Goal: Task Accomplishment & Management: Use online tool/utility

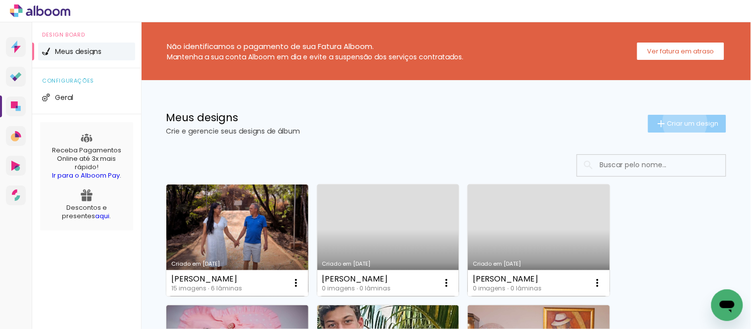
click at [589, 122] on span "Criar um design" at bounding box center [694, 123] width 52 height 6
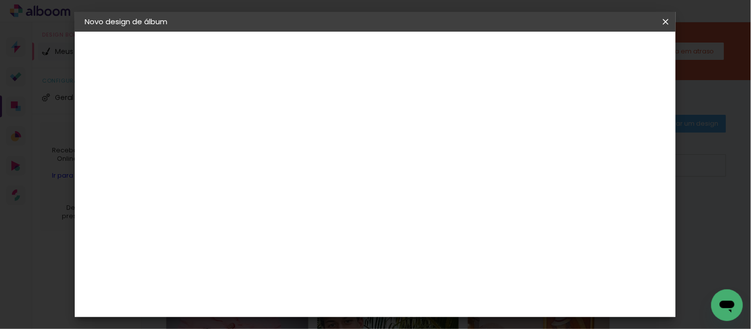
click at [247, 134] on input at bounding box center [247, 132] width 0 height 15
type input "[PERSON_NAME]"
type paper-input "[PERSON_NAME]"
click at [0, 0] on slot "Avançar" at bounding box center [0, 0] width 0 height 0
click at [264, 240] on div "Ágata" at bounding box center [252, 261] width 24 height 8
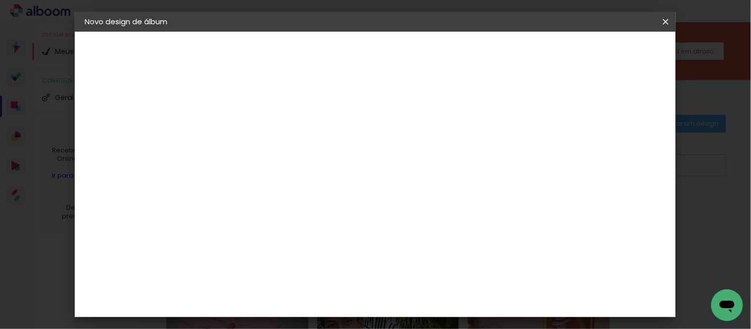
scroll to position [110, 0]
click at [432, 57] on paper-button "Avançar" at bounding box center [408, 52] width 49 height 17
click at [285, 165] on input "text" at bounding box center [266, 172] width 39 height 15
click at [0, 0] on slot "Book" at bounding box center [0, 0] width 0 height 0
type input "Book"
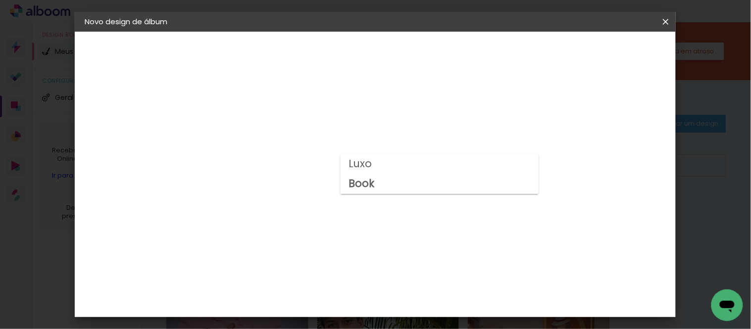
click at [314, 199] on div "Horizontal" at bounding box center [290, 205] width 46 height 22
click at [314, 183] on span "20 × 20" at bounding box center [290, 196] width 46 height 26
click at [0, 0] on slot "Avançar" at bounding box center [0, 0] width 0 height 0
click at [453, 49] on span "Iniciar design" at bounding box center [436, 56] width 33 height 14
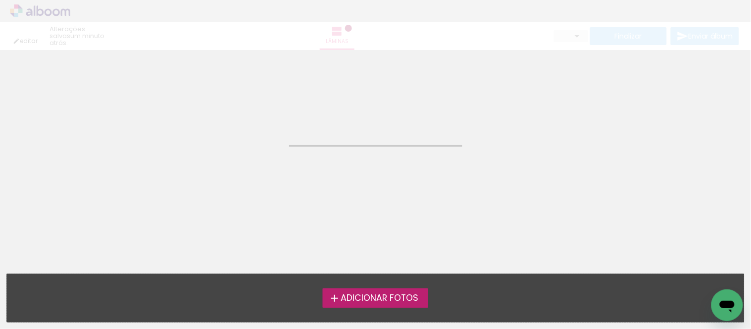
click at [360, 240] on span "Adicionar Fotos" at bounding box center [380, 298] width 78 height 9
click at [0, 0] on input "file" at bounding box center [0, 0] width 0 height 0
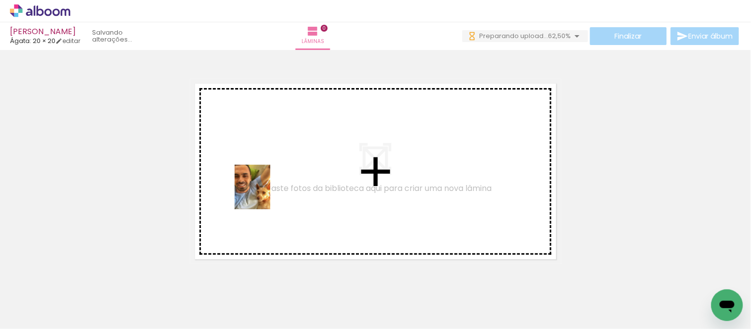
drag, startPoint x: 93, startPoint y: 306, endPoint x: 264, endPoint y: 195, distance: 204.8
click at [264, 195] on quentale-workspace at bounding box center [375, 164] width 751 height 329
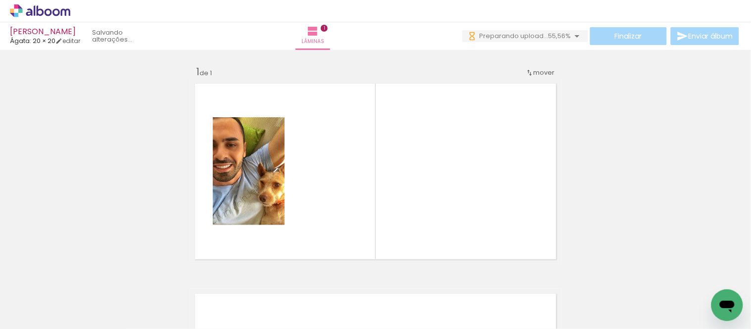
scroll to position [12, 0]
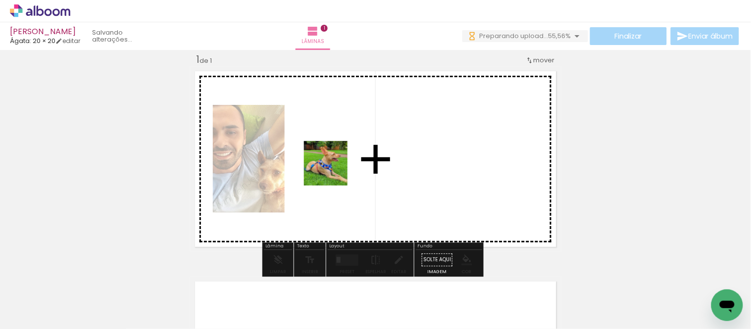
drag, startPoint x: 155, startPoint y: 301, endPoint x: 334, endPoint y: 171, distance: 220.9
click at [334, 171] on quentale-workspace at bounding box center [375, 164] width 751 height 329
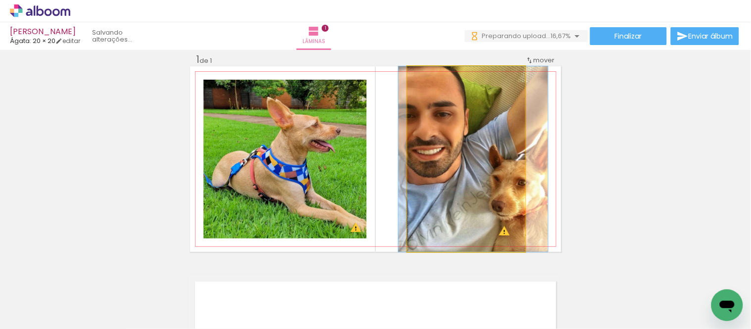
drag, startPoint x: 502, startPoint y: 196, endPoint x: 509, endPoint y: 198, distance: 7.2
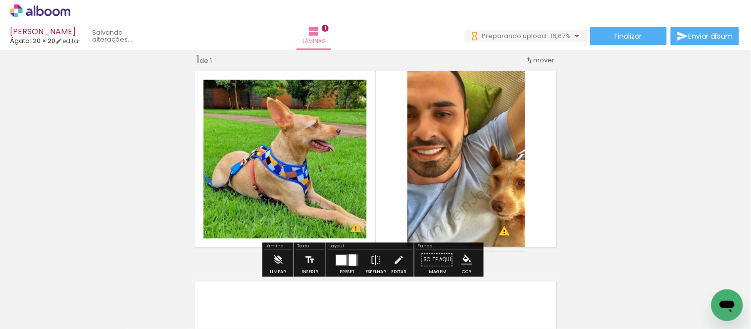
click at [349, 240] on div at bounding box center [352, 260] width 7 height 11
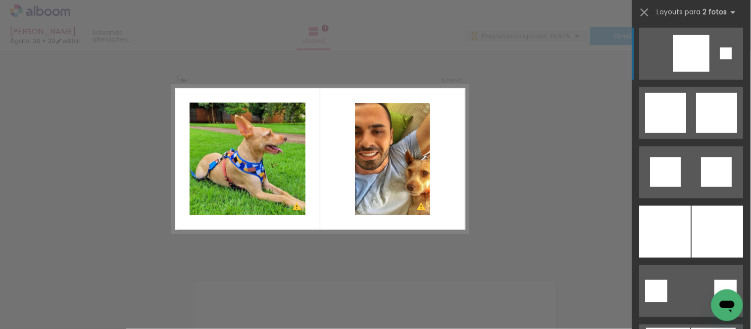
scroll to position [220, 0]
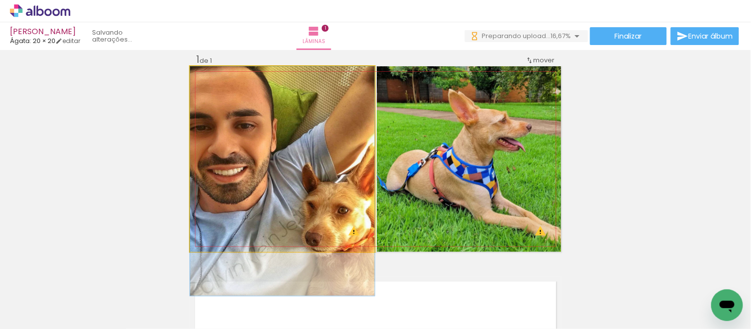
drag, startPoint x: 251, startPoint y: 159, endPoint x: 256, endPoint y: 178, distance: 19.6
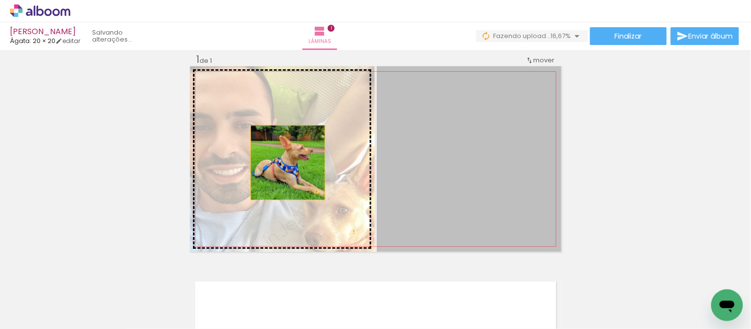
drag, startPoint x: 324, startPoint y: 169, endPoint x: 284, endPoint y: 162, distance: 40.6
click at [0, 0] on slot at bounding box center [0, 0] width 0 height 0
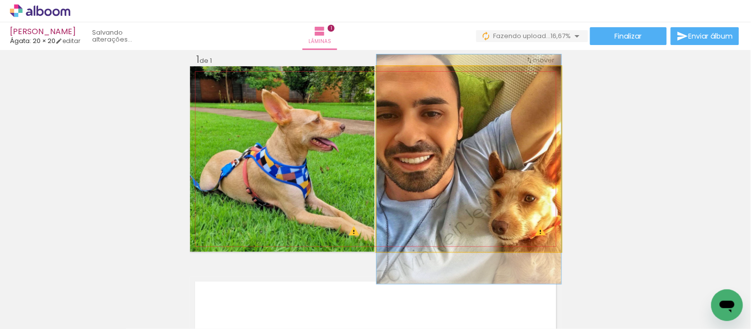
drag, startPoint x: 506, startPoint y: 168, endPoint x: 512, endPoint y: 181, distance: 14.0
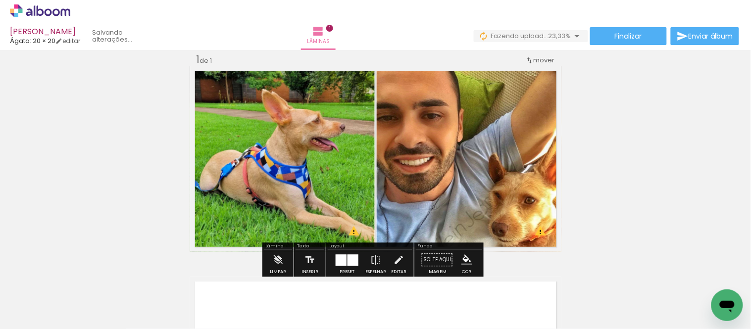
click at [589, 156] on div "Inserir lâmina 1 de 1 O Designbox precisará aumentar a sua imagem em 186% para …" at bounding box center [375, 252] width 751 height 422
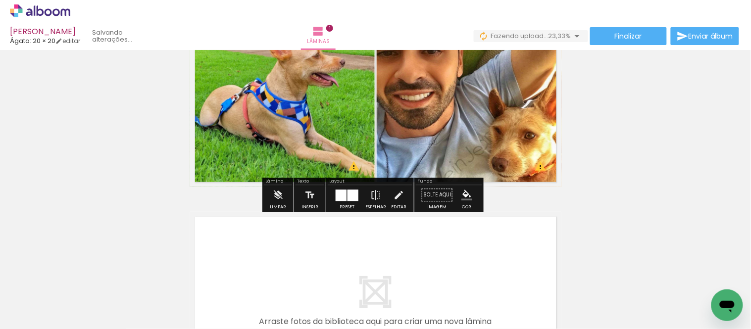
scroll to position [177, 0]
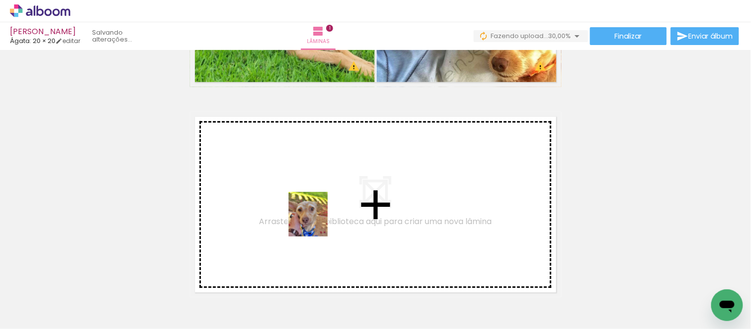
drag, startPoint x: 273, startPoint y: 309, endPoint x: 318, endPoint y: 210, distance: 109.3
click at [318, 210] on quentale-workspace at bounding box center [375, 164] width 751 height 329
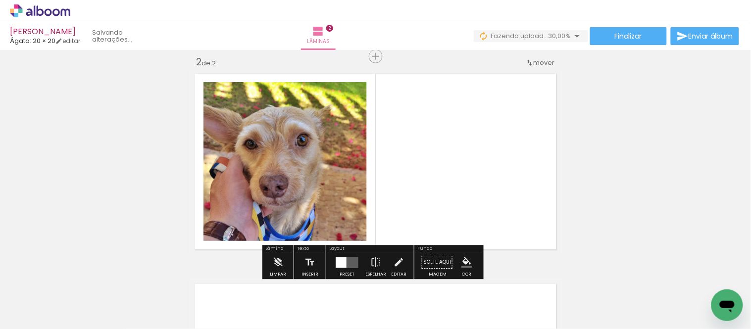
scroll to position [223, 0]
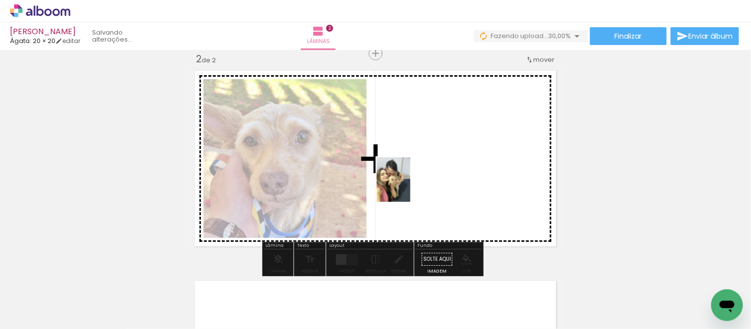
drag, startPoint x: 331, startPoint y: 300, endPoint x: 407, endPoint y: 187, distance: 136.0
click at [407, 187] on quentale-workspace at bounding box center [375, 164] width 751 height 329
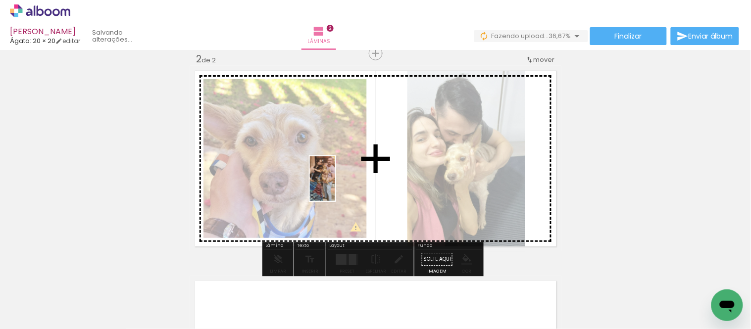
drag, startPoint x: 216, startPoint y: 310, endPoint x: 350, endPoint y: 171, distance: 192.3
click at [350, 171] on quentale-workspace at bounding box center [375, 164] width 751 height 329
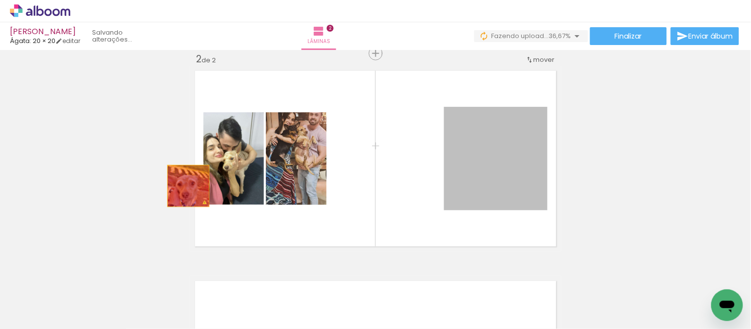
drag, startPoint x: 501, startPoint y: 146, endPoint x: 171, endPoint y: 204, distance: 334.9
click at [178, 189] on div "Inserir lâmina 1 de 2 Inserir lâmina 2 de 2 O Designbox precisará aumentar a su…" at bounding box center [375, 146] width 751 height 632
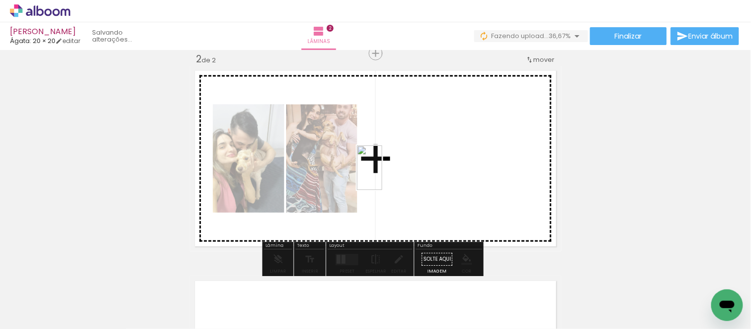
drag, startPoint x: 439, startPoint y: 296, endPoint x: 387, endPoint y: 175, distance: 131.3
click at [387, 175] on quentale-workspace at bounding box center [375, 164] width 751 height 329
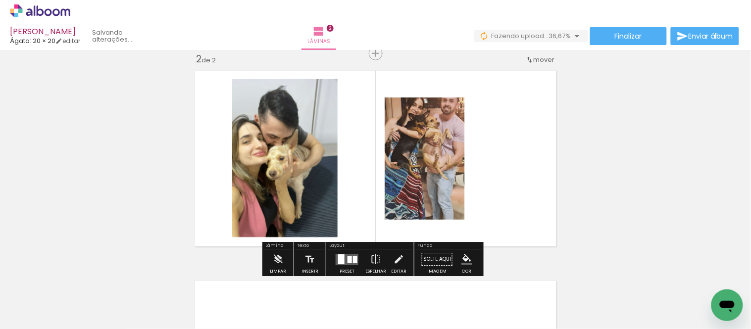
click at [353, 240] on quentale-layouter at bounding box center [347, 259] width 23 height 11
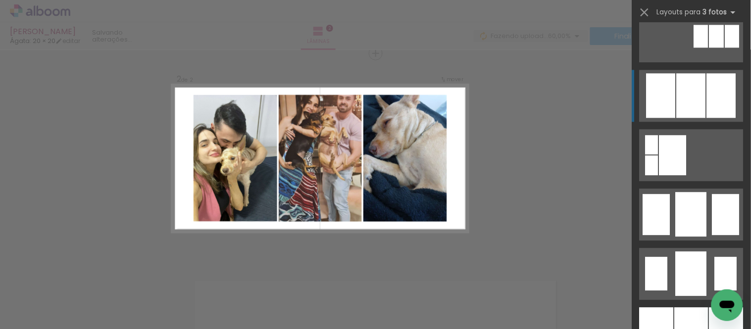
scroll to position [605, 0]
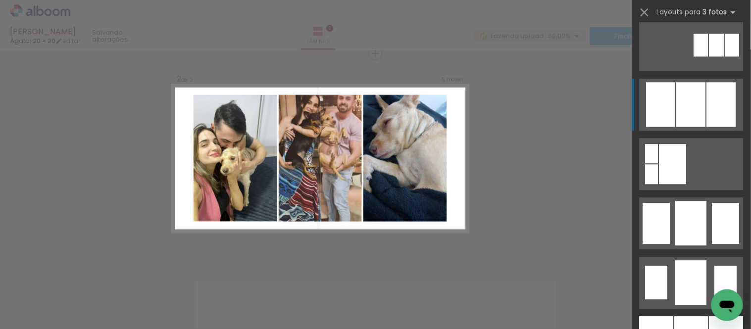
click at [589, 201] on div at bounding box center [691, 223] width 31 height 45
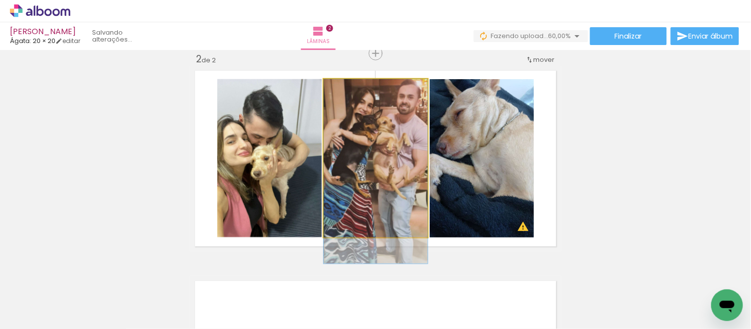
drag, startPoint x: 385, startPoint y: 128, endPoint x: 387, endPoint y: 146, distance: 18.4
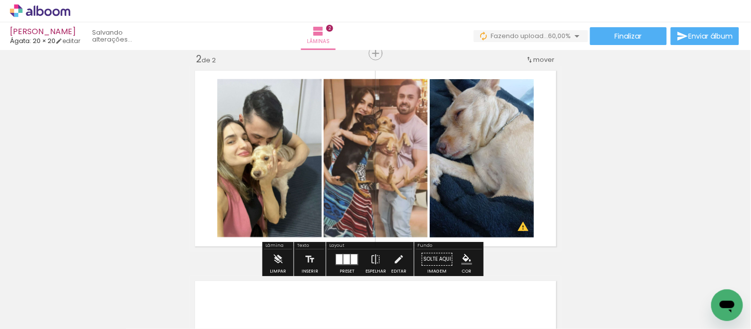
click at [589, 152] on div "Inserir lâmina 1 de 2 Inserir lâmina 2 de 2 O Designbox precisará aumentar a su…" at bounding box center [375, 146] width 751 height 632
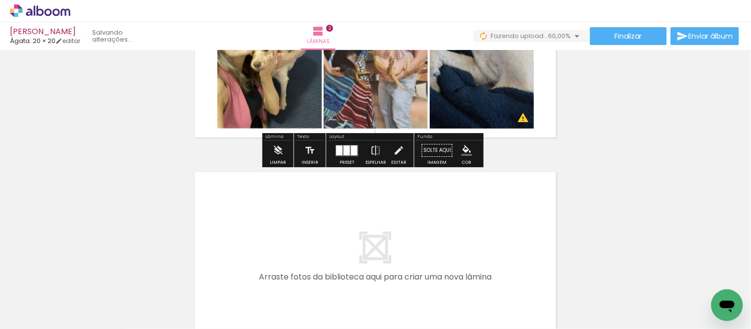
scroll to position [333, 0]
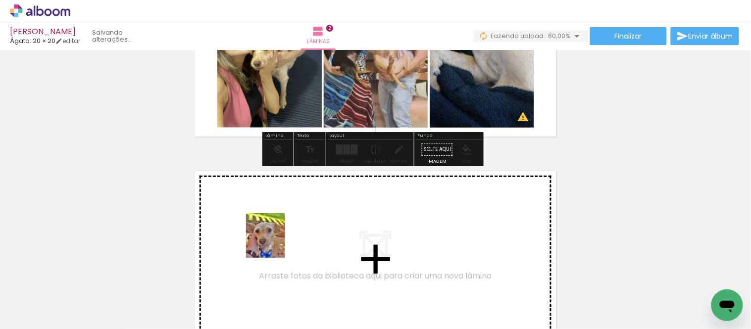
drag, startPoint x: 277, startPoint y: 309, endPoint x: 276, endPoint y: 243, distance: 65.4
click at [276, 240] on quentale-workspace at bounding box center [375, 164] width 751 height 329
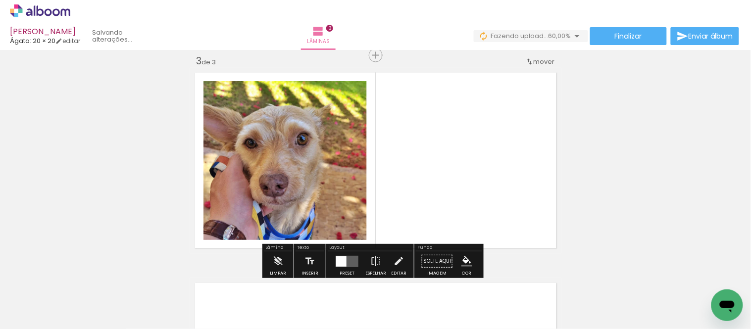
scroll to position [433, 0]
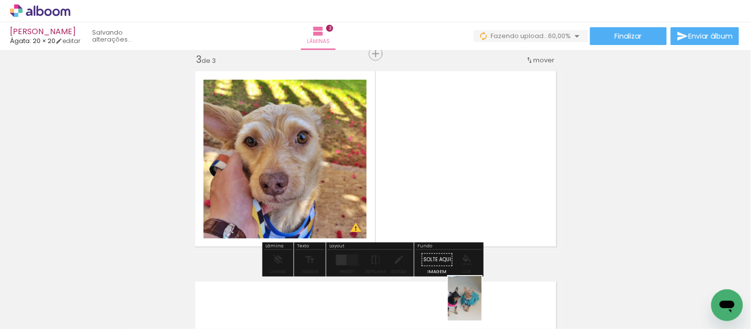
drag, startPoint x: 483, startPoint y: 316, endPoint x: 478, endPoint y: 306, distance: 11.3
click at [478, 240] on div at bounding box center [487, 295] width 37 height 49
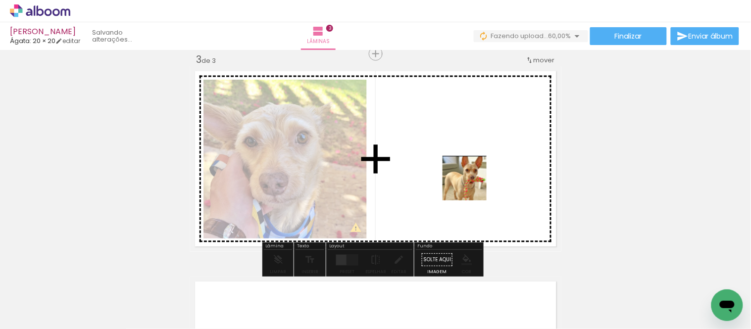
drag, startPoint x: 595, startPoint y: 295, endPoint x: 471, endPoint y: 176, distance: 171.7
click at [471, 177] on quentale-workspace at bounding box center [375, 164] width 751 height 329
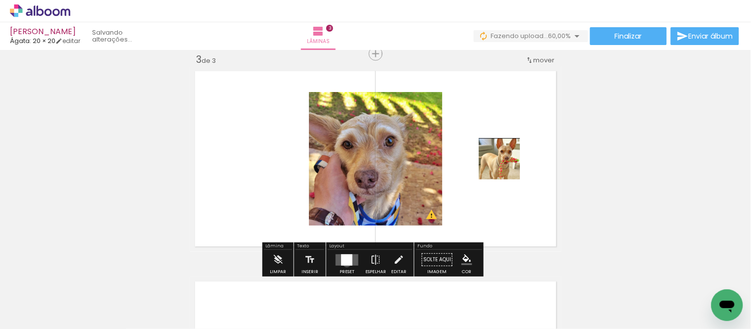
click at [345, 240] on div at bounding box center [346, 260] width 11 height 11
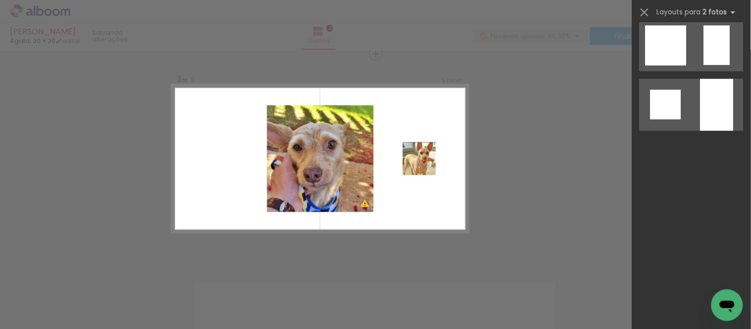
scroll to position [0, 0]
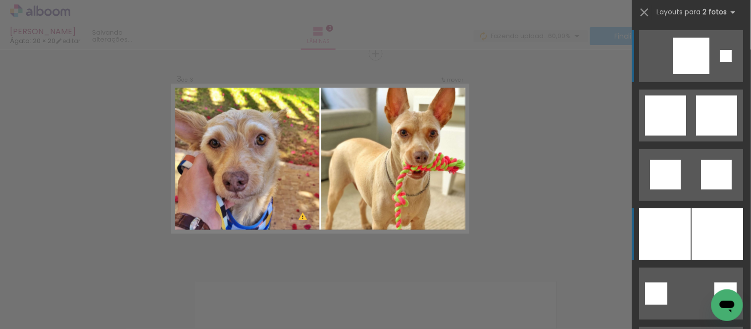
click at [589, 220] on div at bounding box center [718, 235] width 52 height 52
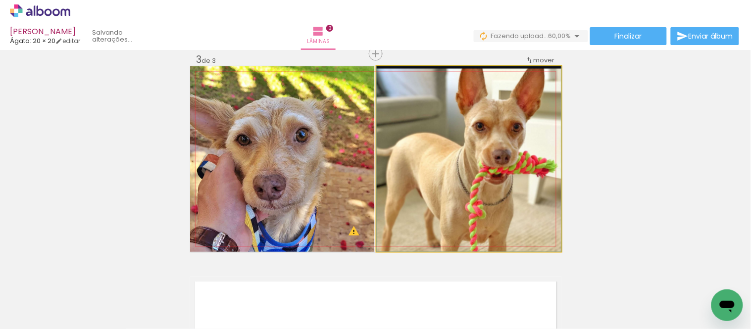
drag, startPoint x: 499, startPoint y: 146, endPoint x: 498, endPoint y: 155, distance: 8.9
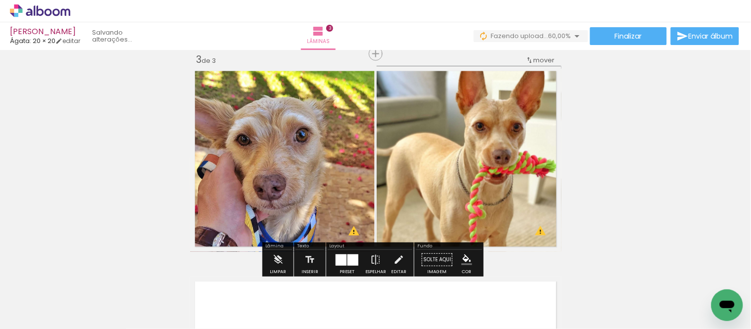
click at [589, 137] on div "Inserir lâmina 1 de 3 Inserir lâmina 2 de 3 Inserir lâmina 3 de 3 O Designbox p…" at bounding box center [375, 41] width 751 height 843
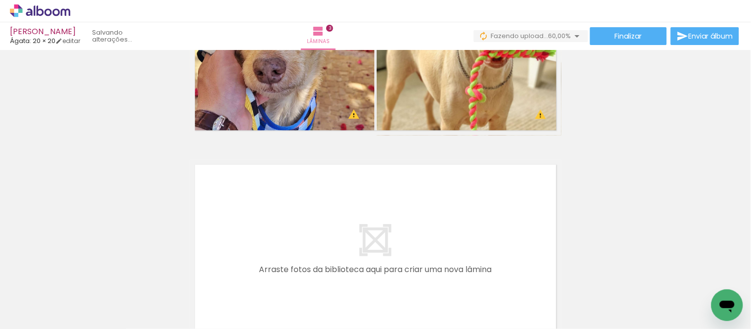
scroll to position [605, 0]
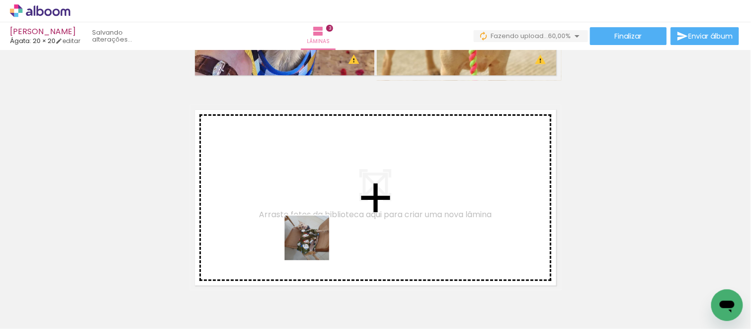
drag, startPoint x: 381, startPoint y: 312, endPoint x: 286, endPoint y: 222, distance: 131.0
click at [286, 222] on quentale-workspace at bounding box center [375, 164] width 751 height 329
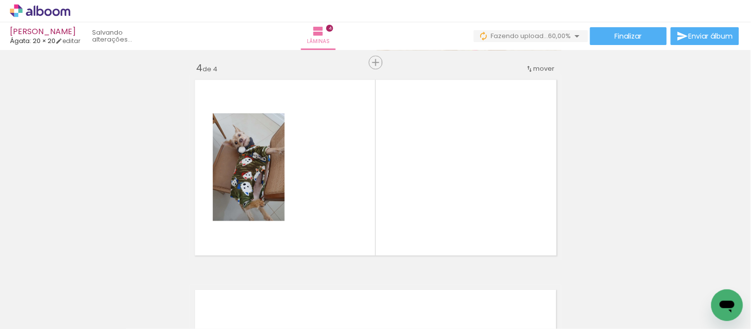
scroll to position [644, 0]
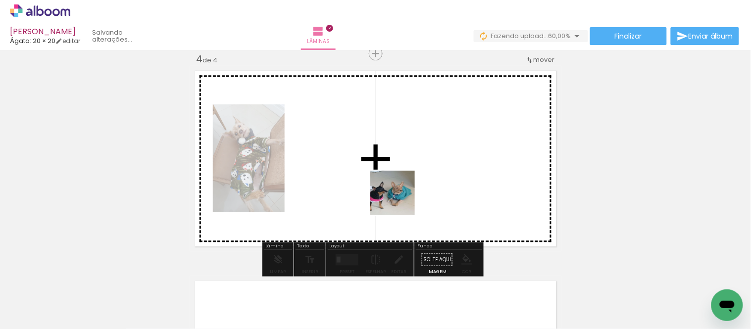
drag, startPoint x: 492, startPoint y: 307, endPoint x: 397, endPoint y: 190, distance: 150.4
click at [397, 190] on quentale-workspace at bounding box center [375, 164] width 751 height 329
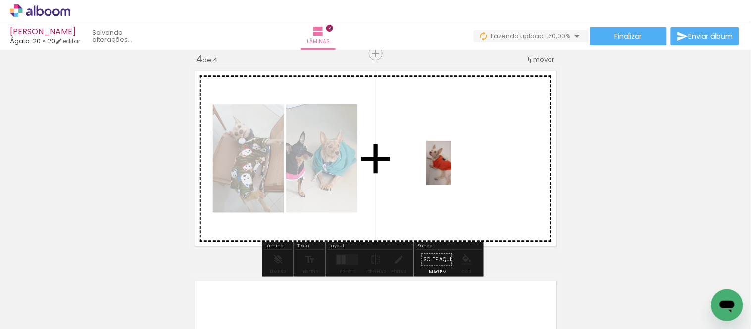
drag, startPoint x: 664, startPoint y: 298, endPoint x: 456, endPoint y: 170, distance: 243.5
click at [456, 170] on quentale-workspace at bounding box center [375, 164] width 751 height 329
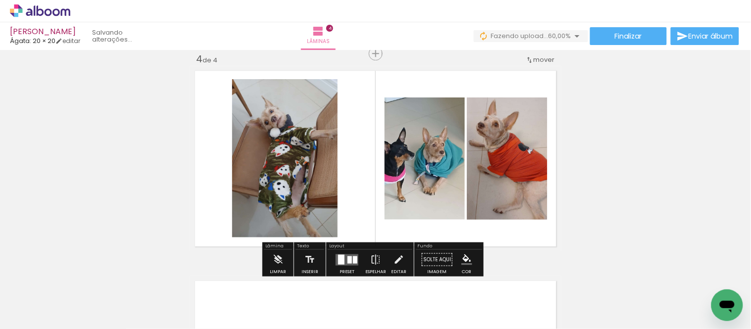
click at [348, 240] on div at bounding box center [350, 259] width 4 height 7
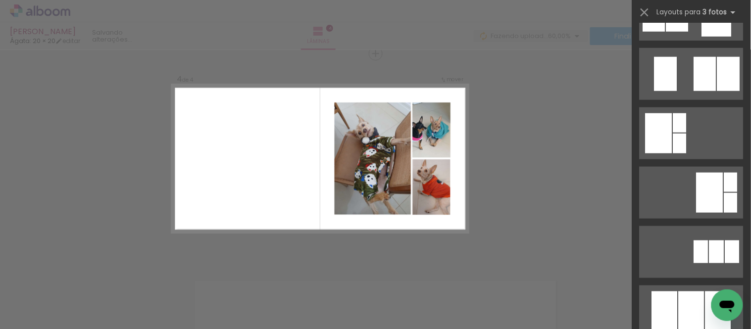
scroll to position [330, 0]
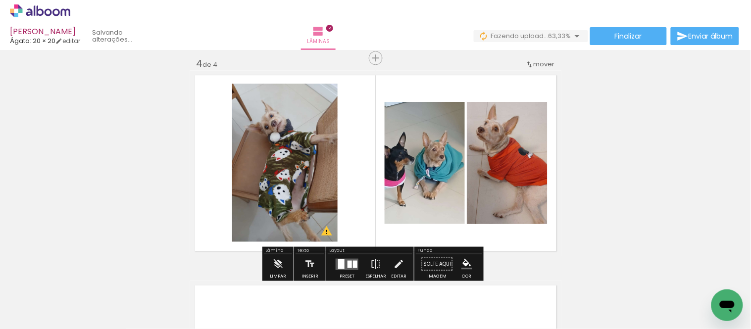
scroll to position [644, 0]
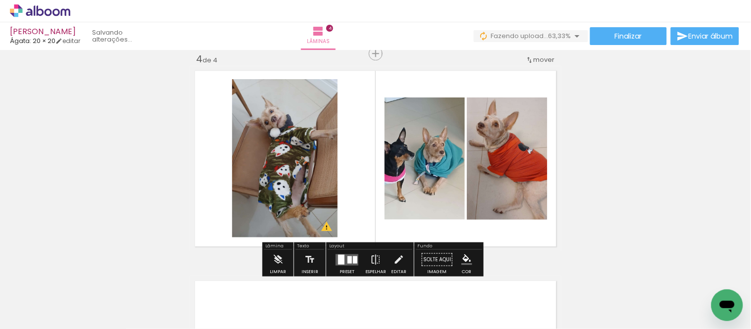
click at [365, 170] on quentale-layouter at bounding box center [375, 159] width 371 height 186
click at [349, 240] on quentale-layouter at bounding box center [347, 259] width 23 height 11
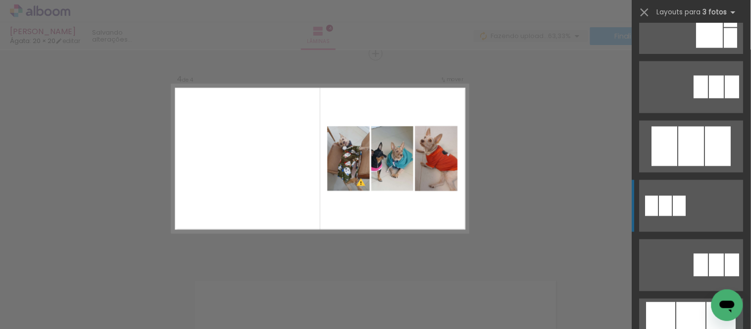
scroll to position [550, 0]
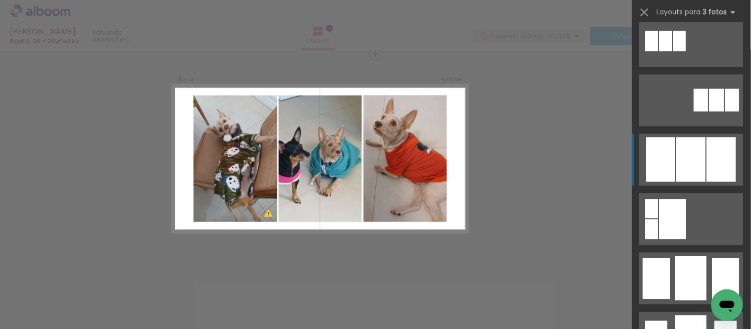
click at [589, 161] on div at bounding box center [691, 159] width 29 height 45
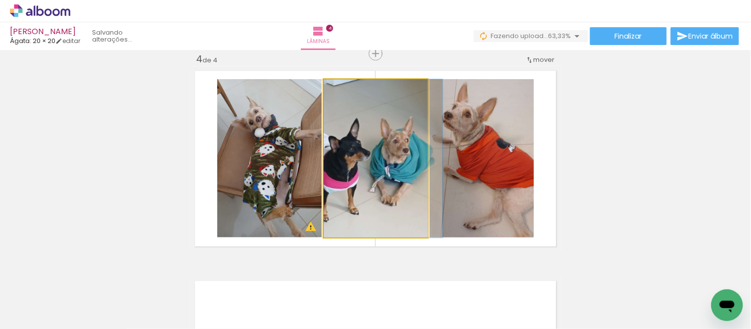
drag, startPoint x: 379, startPoint y: 190, endPoint x: 392, endPoint y: 189, distance: 12.4
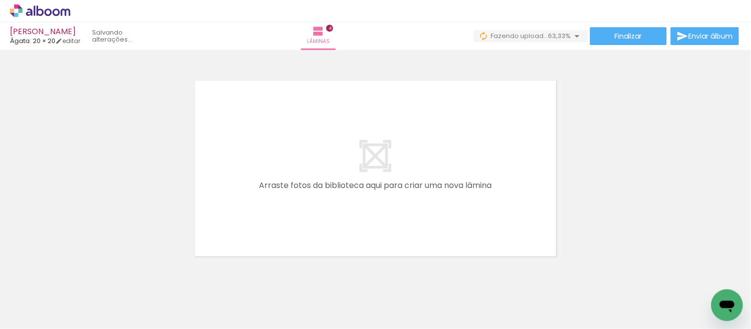
scroll to position [864, 0]
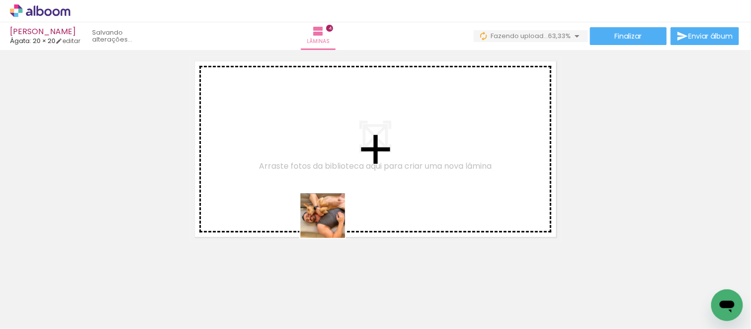
drag, startPoint x: 383, startPoint y: 282, endPoint x: 515, endPoint y: 319, distance: 136.8
click at [306, 198] on quentale-workspace at bounding box center [375, 164] width 751 height 329
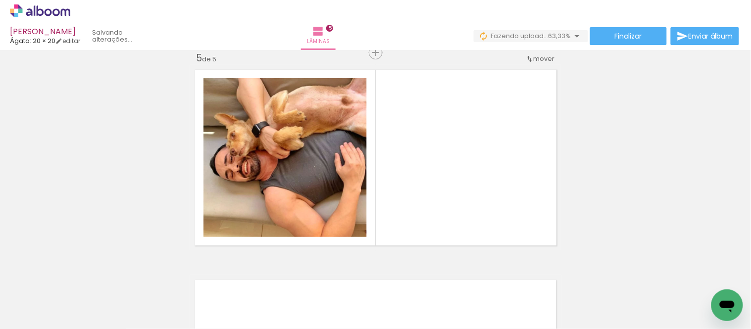
scroll to position [854, 0]
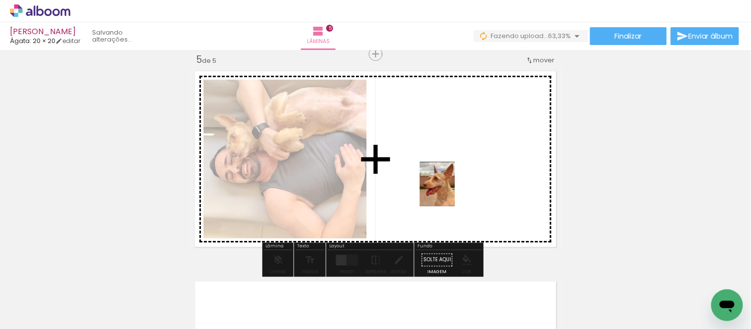
drag, startPoint x: 542, startPoint y: 300, endPoint x: 450, endPoint y: 192, distance: 141.9
click at [450, 192] on quentale-workspace at bounding box center [375, 164] width 751 height 329
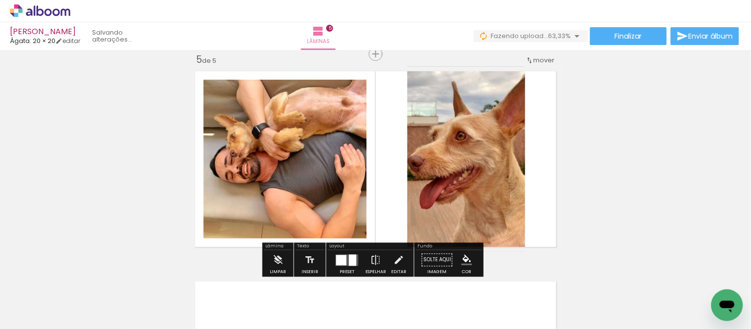
click at [439, 174] on quentale-photo at bounding box center [467, 159] width 118 height 186
click at [343, 240] on div at bounding box center [341, 260] width 10 height 10
click at [0, 0] on div "Confirmar Cancelar" at bounding box center [0, 0] width 0 height 0
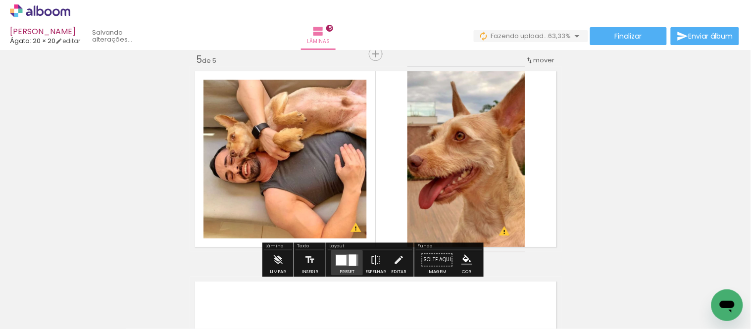
scroll to position [0, 0]
click at [349, 240] on div at bounding box center [352, 260] width 7 height 11
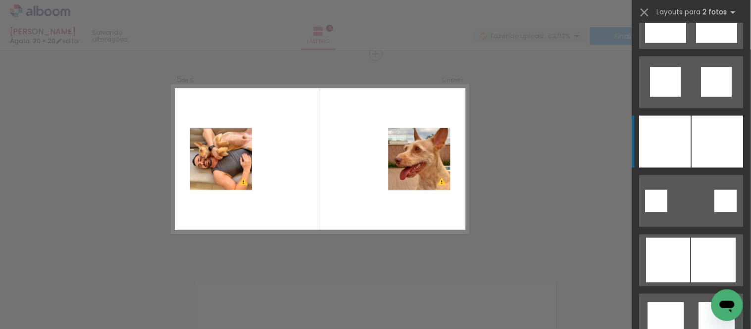
scroll to position [275, 0]
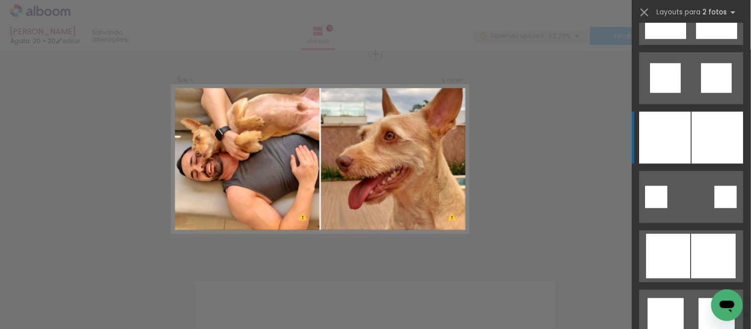
click at [589, 135] on div at bounding box center [666, 138] width 52 height 52
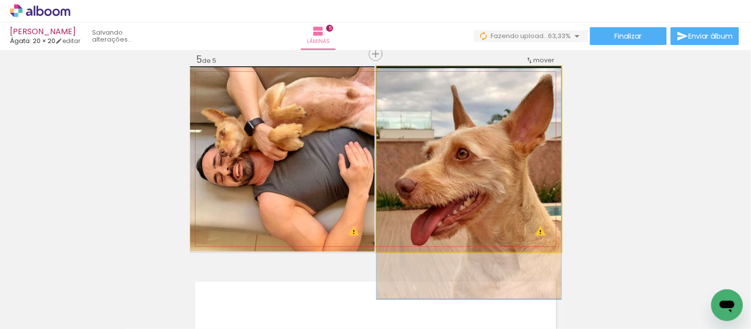
drag, startPoint x: 437, startPoint y: 189, endPoint x: 441, endPoint y: 213, distance: 24.5
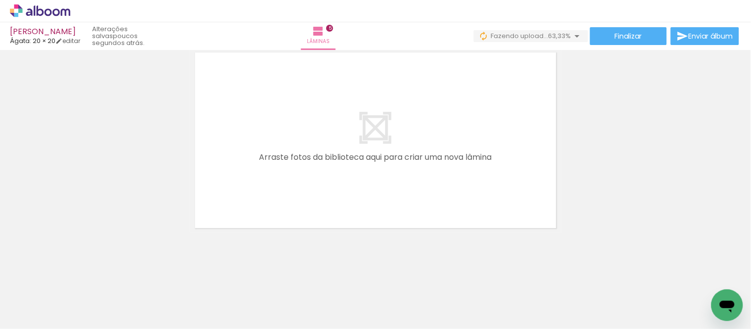
scroll to position [0, 411]
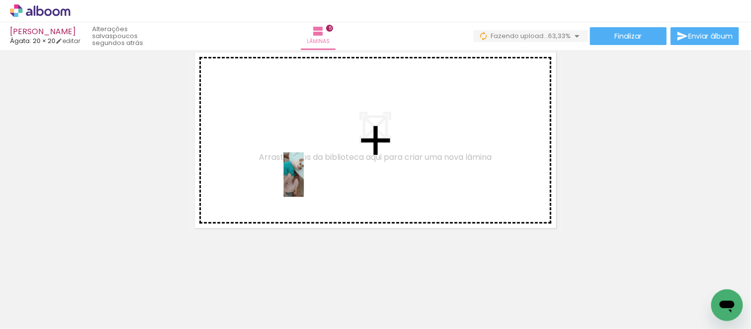
drag, startPoint x: 347, startPoint y: 293, endPoint x: 314, endPoint y: 182, distance: 115.5
click at [314, 182] on quentale-workspace at bounding box center [375, 164] width 751 height 329
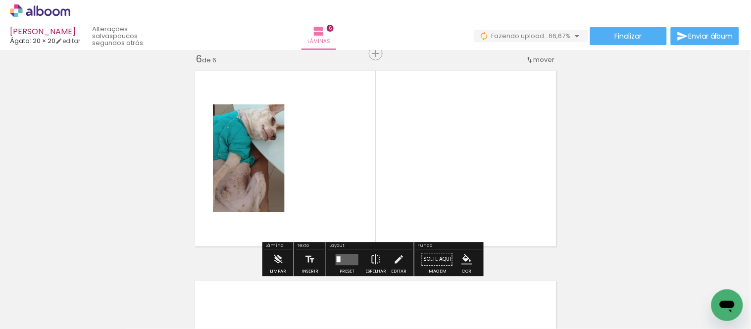
scroll to position [1065, 0]
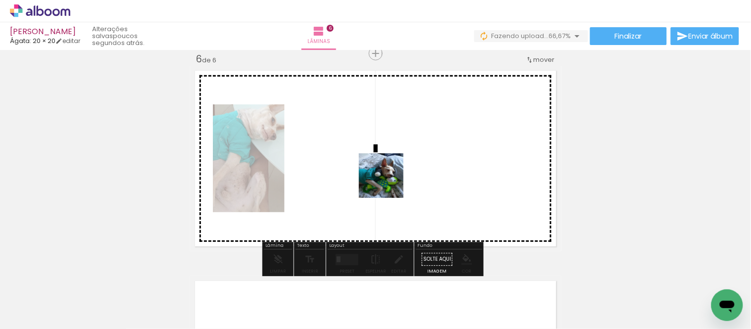
drag, startPoint x: 403, startPoint y: 296, endPoint x: 438, endPoint y: 274, distance: 41.0
click at [391, 179] on quentale-workspace at bounding box center [375, 164] width 751 height 329
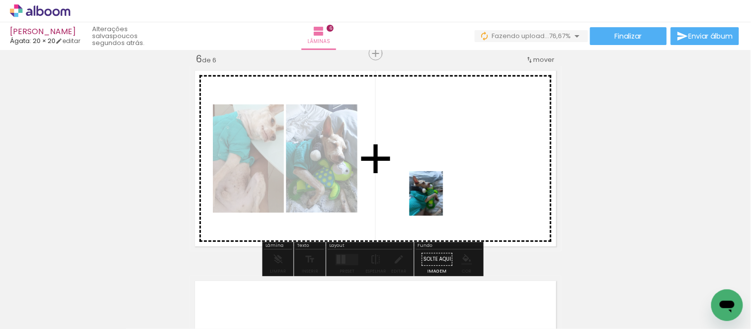
drag, startPoint x: 452, startPoint y: 270, endPoint x: 380, endPoint y: 244, distance: 76.6
click at [439, 201] on quentale-workspace at bounding box center [375, 164] width 751 height 329
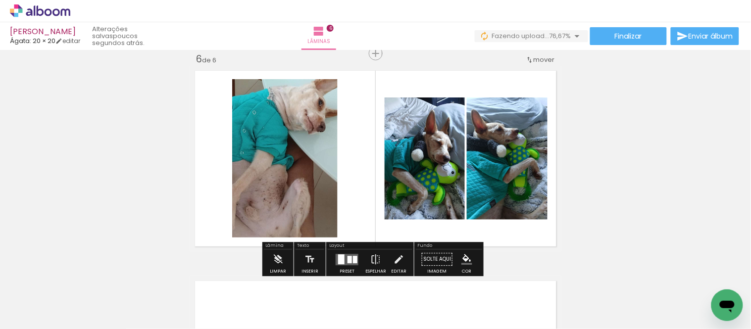
click at [353, 240] on div at bounding box center [355, 259] width 4 height 7
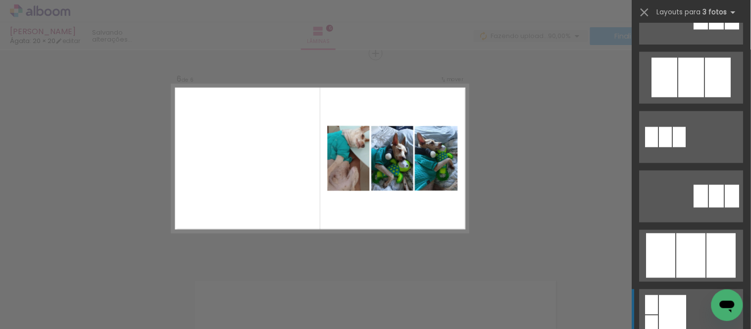
scroll to position [550, 0]
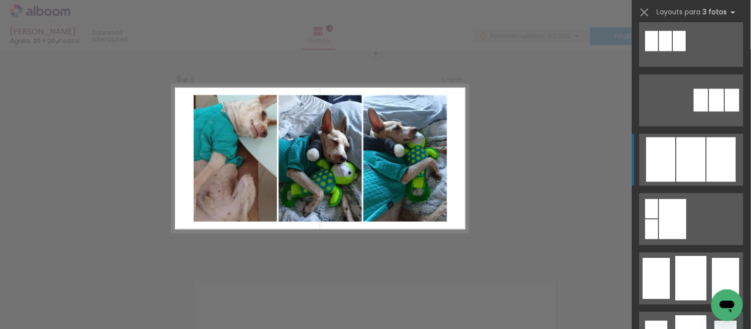
click at [589, 240] on div at bounding box center [691, 278] width 31 height 45
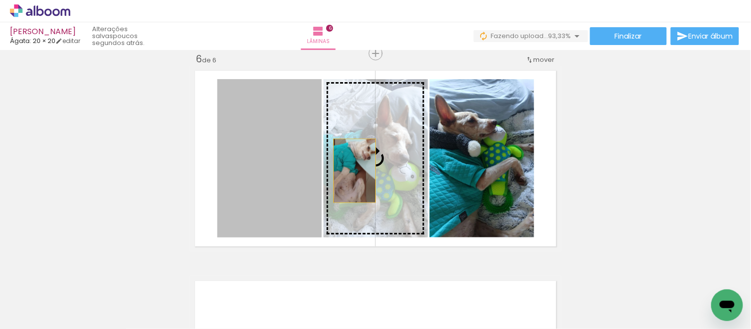
drag, startPoint x: 260, startPoint y: 174, endPoint x: 357, endPoint y: 169, distance: 97.7
click at [0, 0] on slot at bounding box center [0, 0] width 0 height 0
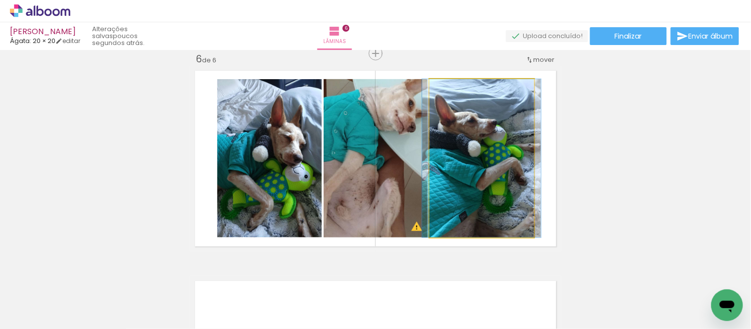
drag, startPoint x: 506, startPoint y: 178, endPoint x: 487, endPoint y: 181, distance: 19.5
click at [507, 178] on quentale-photo at bounding box center [482, 158] width 105 height 158
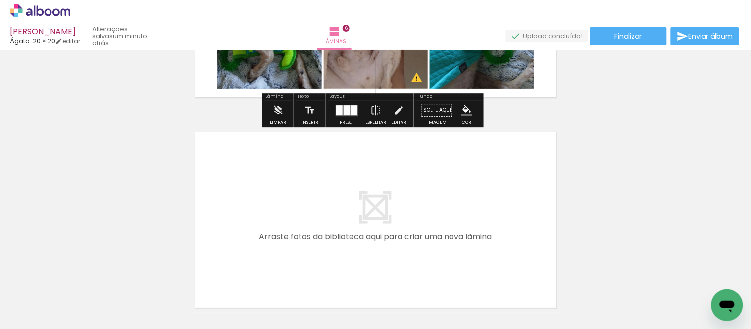
scroll to position [1230, 0]
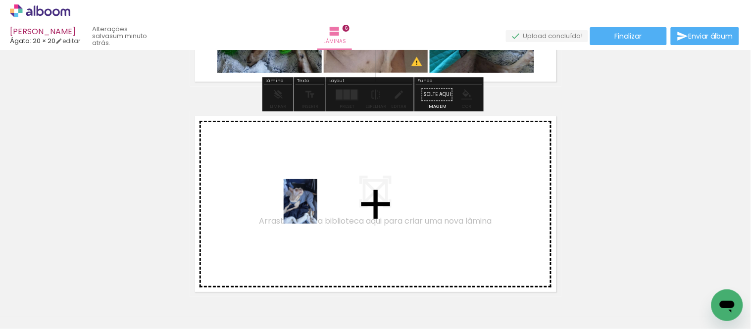
drag, startPoint x: 353, startPoint y: 301, endPoint x: 314, endPoint y: 209, distance: 100.3
click at [314, 209] on quentale-workspace at bounding box center [375, 164] width 751 height 329
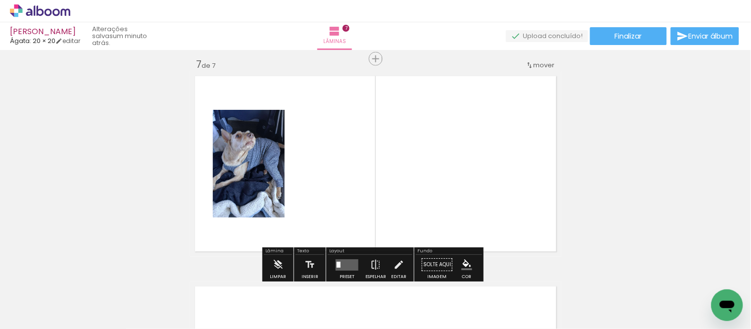
scroll to position [1275, 0]
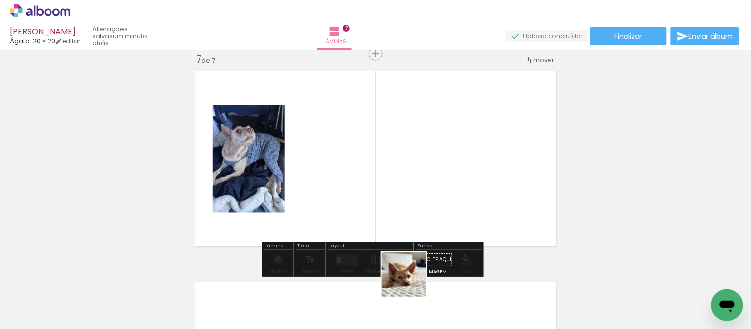
drag, startPoint x: 418, startPoint y: 295, endPoint x: 446, endPoint y: 302, distance: 29.2
click at [382, 174] on quentale-workspace at bounding box center [375, 164] width 751 height 329
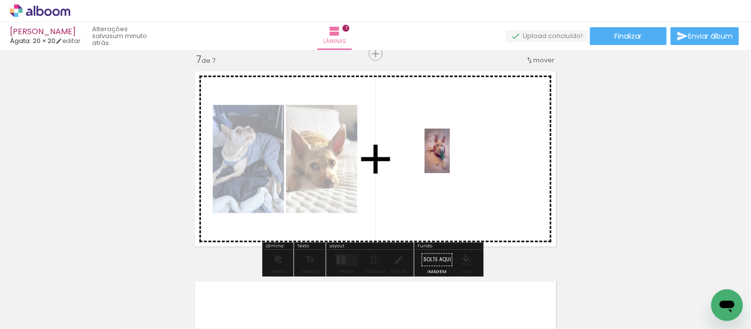
drag, startPoint x: 472, startPoint y: 298, endPoint x: 455, endPoint y: 158, distance: 140.2
click at [455, 158] on quentale-workspace at bounding box center [375, 164] width 751 height 329
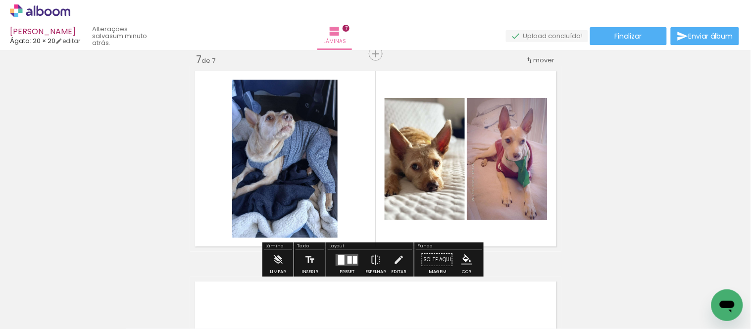
click at [348, 240] on div at bounding box center [350, 260] width 4 height 7
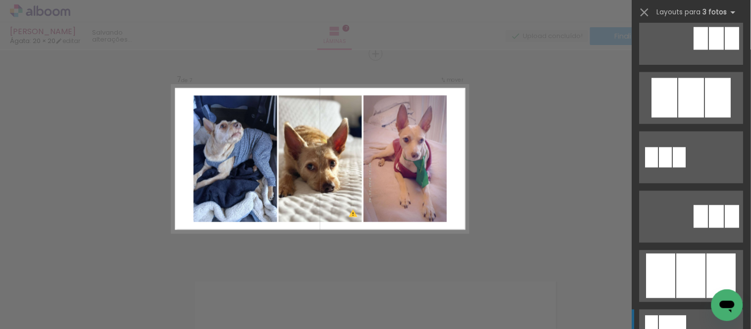
scroll to position [495, 0]
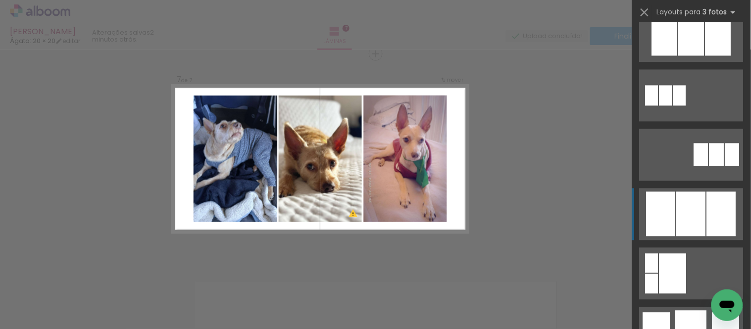
click at [589, 240] on div at bounding box center [691, 333] width 31 height 45
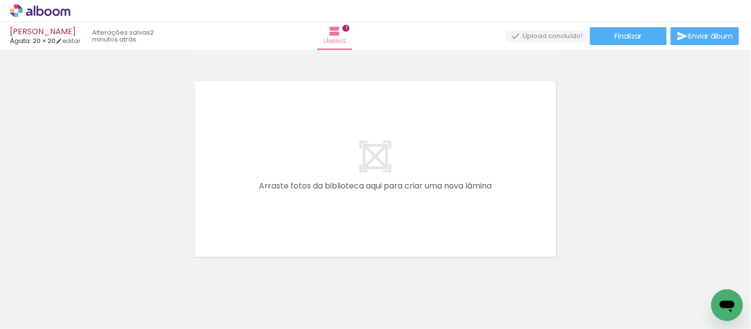
scroll to position [1496, 0]
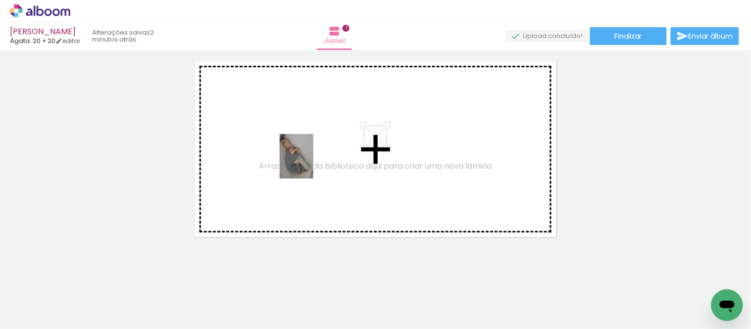
drag, startPoint x: 359, startPoint y: 296, endPoint x: 310, endPoint y: 164, distance: 140.6
click at [310, 164] on quentale-workspace at bounding box center [375, 164] width 751 height 329
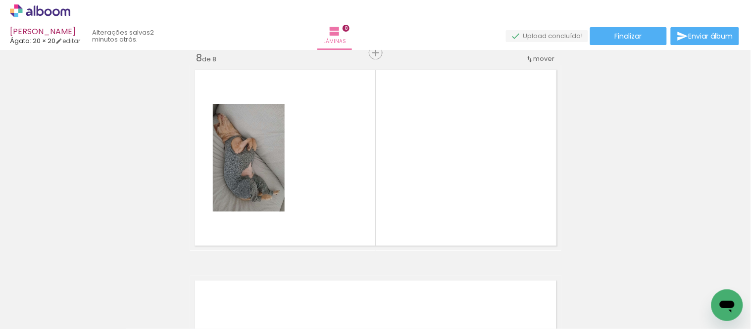
scroll to position [1486, 0]
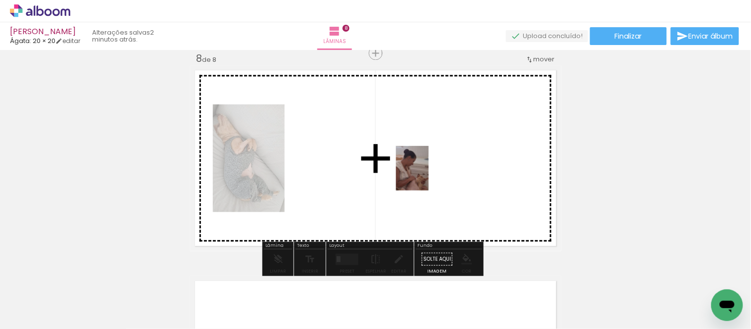
drag, startPoint x: 413, startPoint y: 305, endPoint x: 429, endPoint y: 172, distance: 133.7
click at [429, 172] on quentale-workspace at bounding box center [375, 164] width 751 height 329
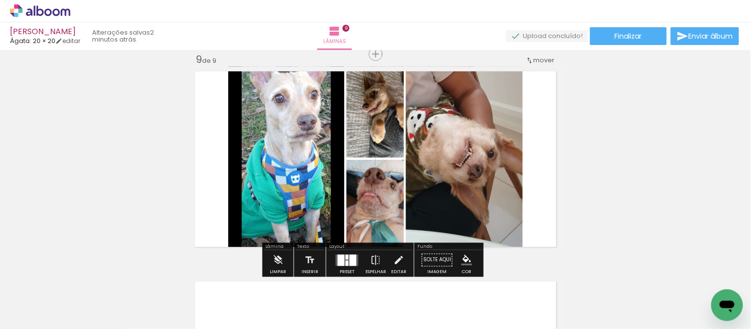
scroll to position [0, 858]
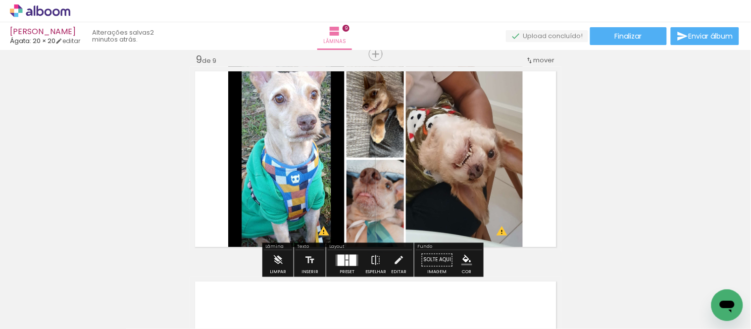
click at [277, 167] on quentale-photo at bounding box center [286, 159] width 116 height 186
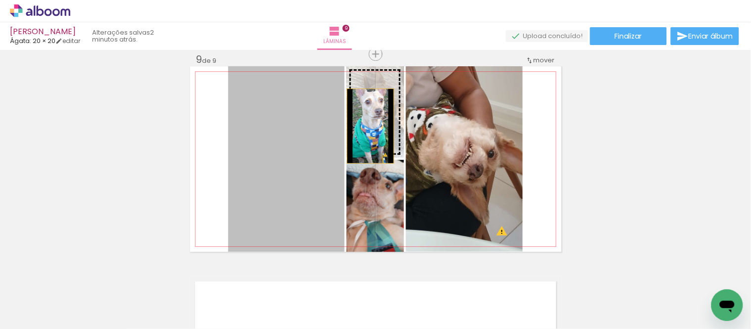
drag, startPoint x: 304, startPoint y: 144, endPoint x: 367, endPoint y: 126, distance: 64.9
click at [0, 0] on slot at bounding box center [0, 0] width 0 height 0
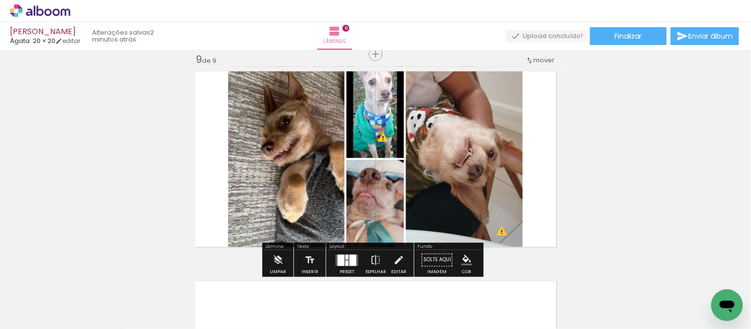
click at [383, 127] on quentale-photo at bounding box center [375, 112] width 57 height 92
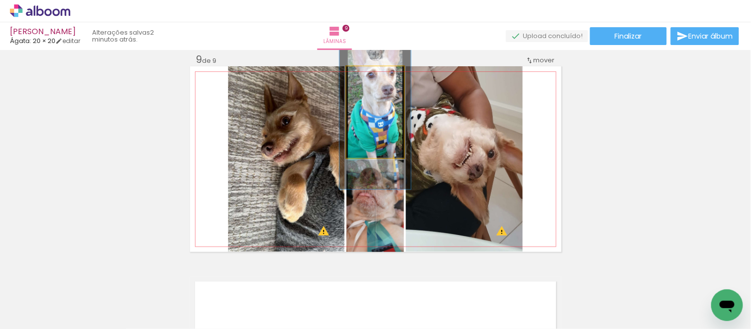
drag, startPoint x: 364, startPoint y: 75, endPoint x: 369, endPoint y: 76, distance: 5.2
click at [369, 76] on div at bounding box center [372, 76] width 9 height 9
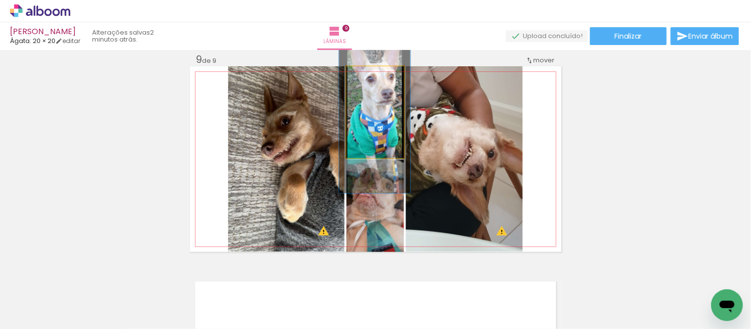
drag, startPoint x: 387, startPoint y: 137, endPoint x: 387, endPoint y: 144, distance: 7.0
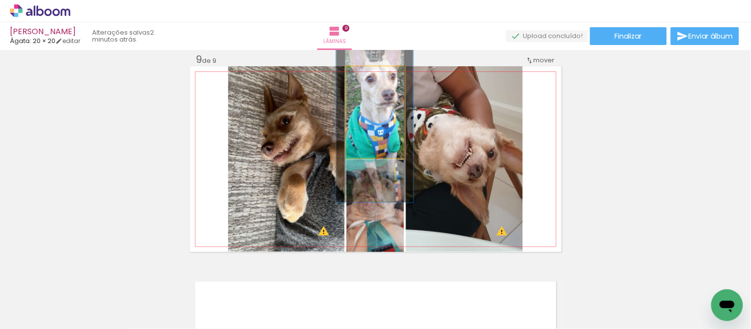
type paper-slider "134"
click at [371, 75] on div at bounding box center [375, 76] width 9 height 9
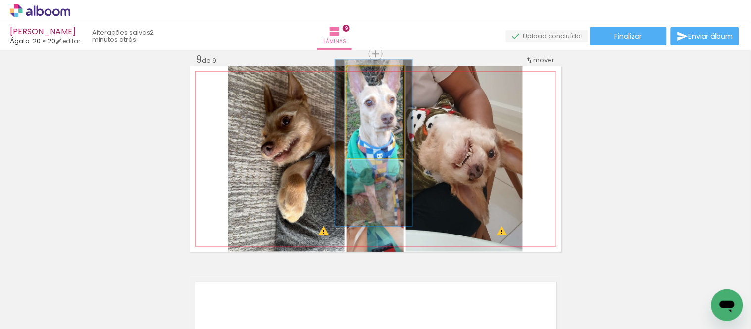
drag, startPoint x: 389, startPoint y: 127, endPoint x: 388, endPoint y: 151, distance: 23.8
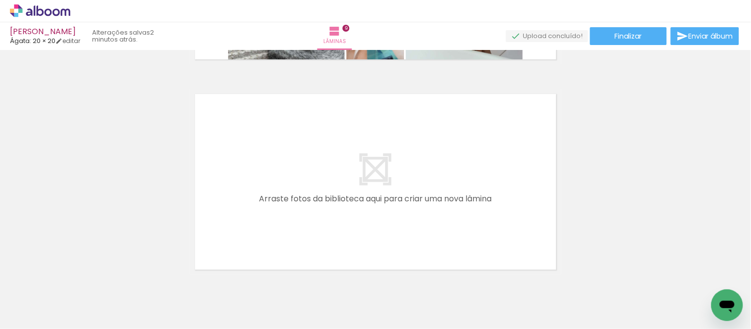
scroll to position [1926, 0]
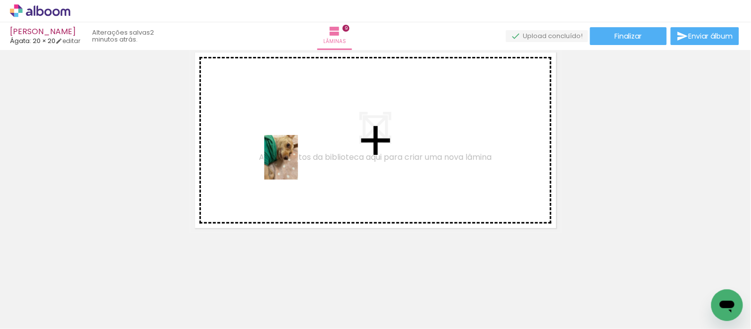
drag, startPoint x: 552, startPoint y: 296, endPoint x: 620, endPoint y: 248, distance: 83.0
click at [283, 162] on quentale-workspace at bounding box center [375, 164] width 751 height 329
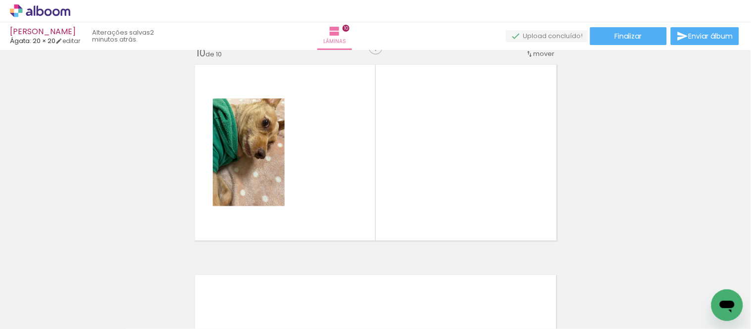
scroll to position [1907, 0]
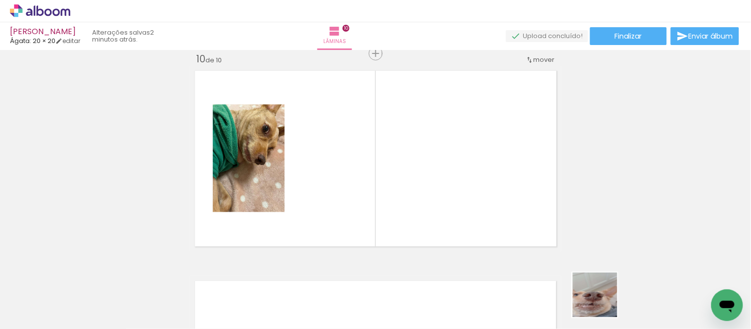
drag, startPoint x: 603, startPoint y: 305, endPoint x: 645, endPoint y: 269, distance: 55.5
click at [397, 183] on quentale-workspace at bounding box center [375, 164] width 751 height 329
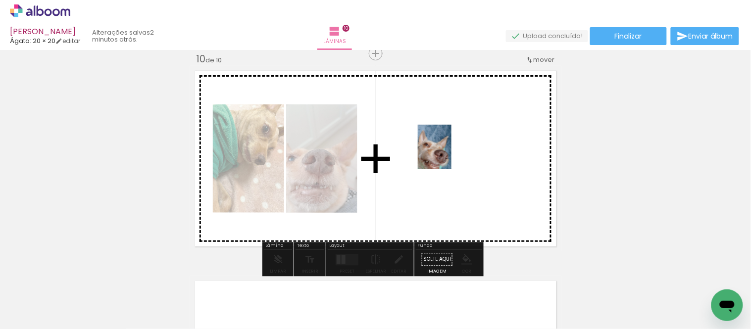
drag, startPoint x: 649, startPoint y: 293, endPoint x: 448, endPoint y: 155, distance: 244.0
click at [448, 155] on quentale-workspace at bounding box center [375, 164] width 751 height 329
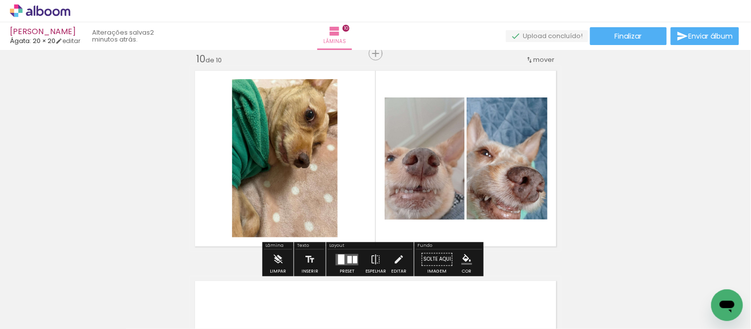
click at [348, 257] on div at bounding box center [350, 259] width 4 height 7
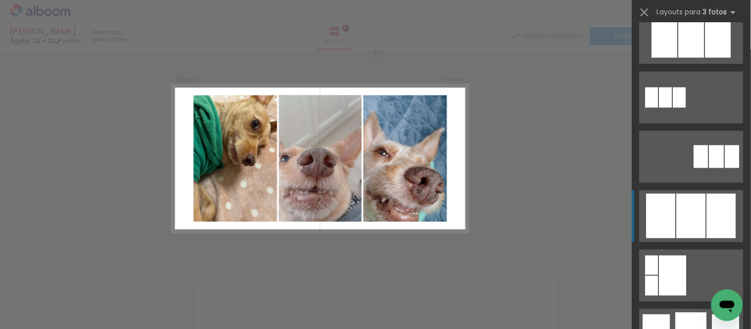
scroll to position [495, 0]
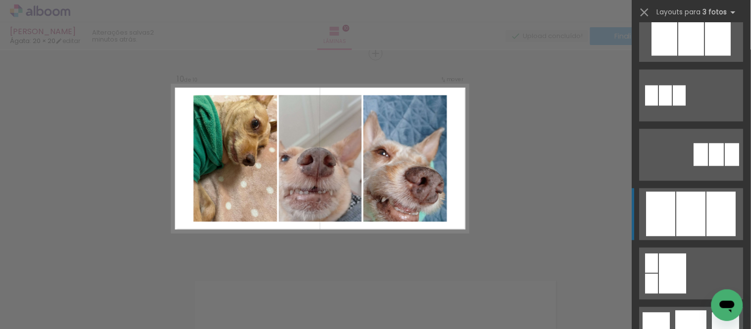
click at [694, 311] on div at bounding box center [691, 333] width 31 height 45
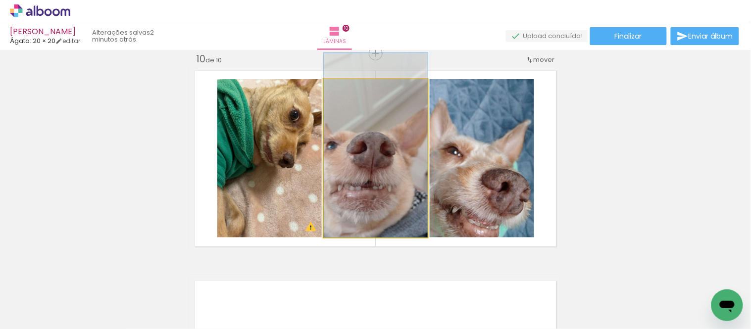
drag, startPoint x: 365, startPoint y: 170, endPoint x: 381, endPoint y: 147, distance: 29.1
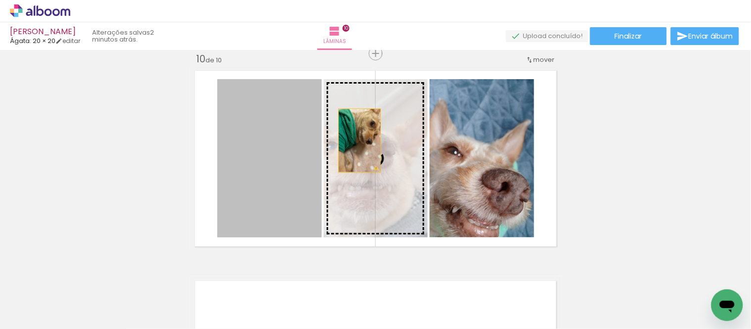
drag, startPoint x: 282, startPoint y: 144, endPoint x: 359, endPoint y: 141, distance: 76.4
click at [0, 0] on slot at bounding box center [0, 0] width 0 height 0
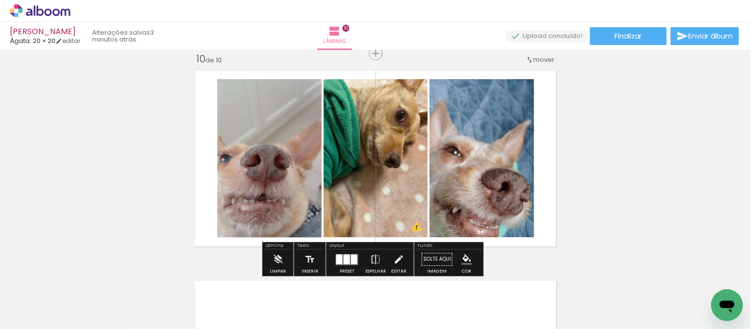
click at [461, 150] on quentale-photo at bounding box center [482, 158] width 105 height 158
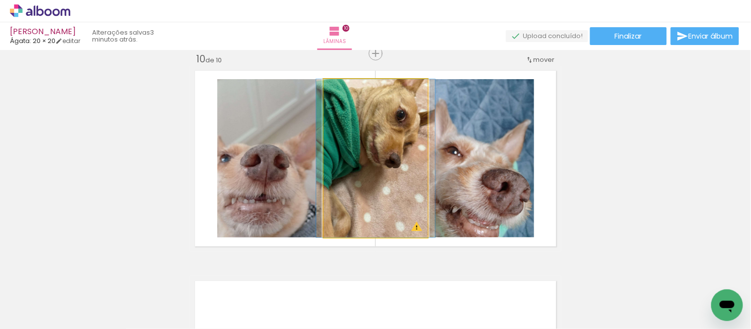
drag, startPoint x: 390, startPoint y: 145, endPoint x: 417, endPoint y: 149, distance: 27.0
click at [390, 145] on quentale-photo at bounding box center [376, 158] width 104 height 158
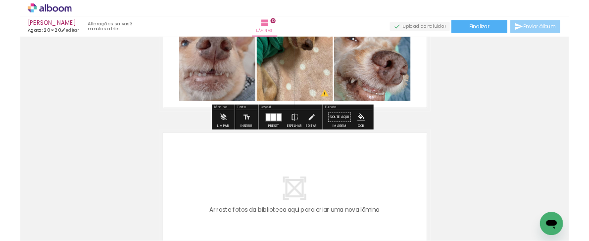
scroll to position [2026, 0]
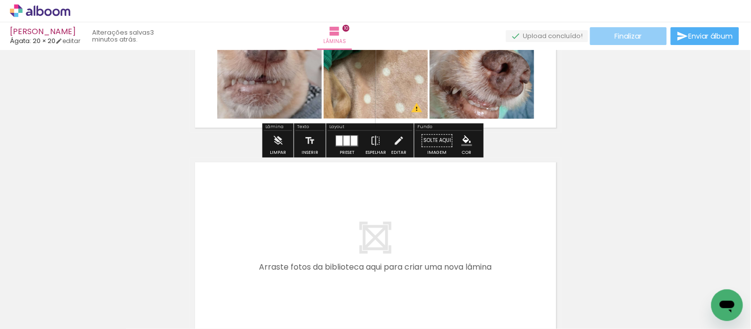
click at [630, 33] on span "Finalizar" at bounding box center [628, 36] width 27 height 7
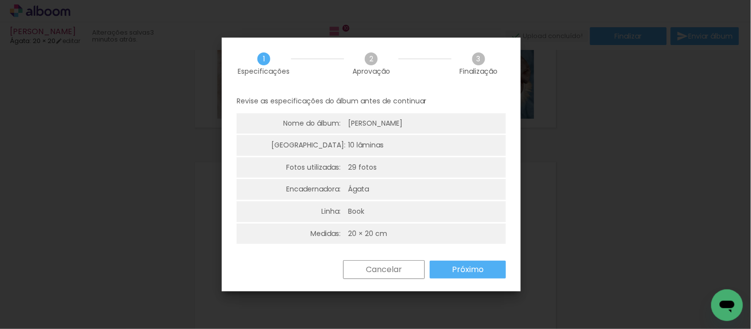
click at [0, 0] on slot "Próximo" at bounding box center [0, 0] width 0 height 0
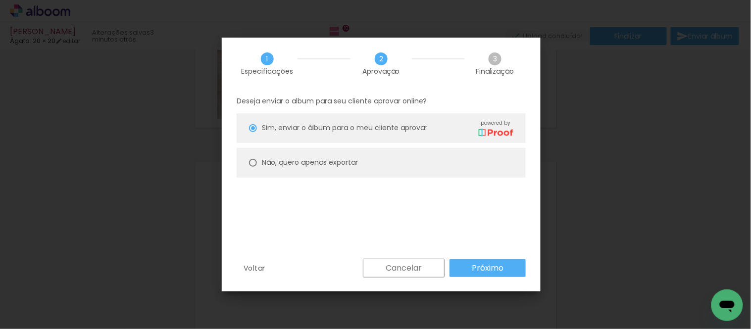
click at [361, 167] on paper-radio-button "Não, quero apenas exportar" at bounding box center [381, 163] width 289 height 30
type paper-radio-button "on"
click at [0, 0] on slot "Próximo" at bounding box center [0, 0] width 0 height 0
type input "Alta, 300 DPI"
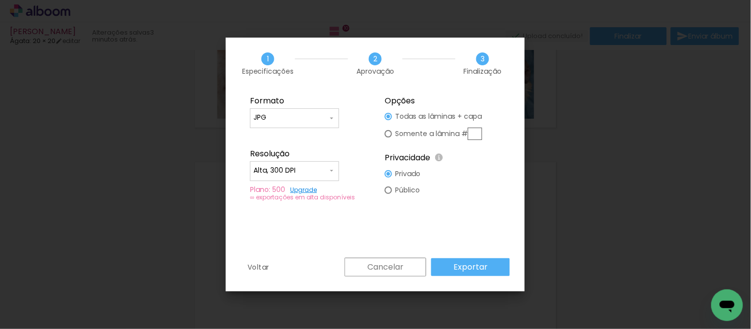
click at [472, 261] on paper-button "Exportar" at bounding box center [470, 268] width 79 height 18
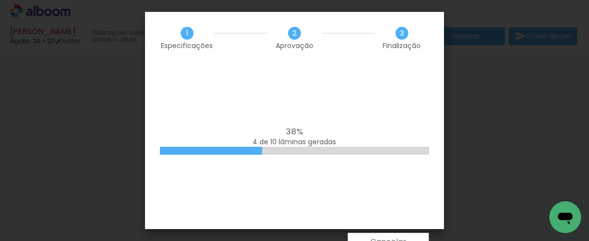
scroll to position [1909, 0]
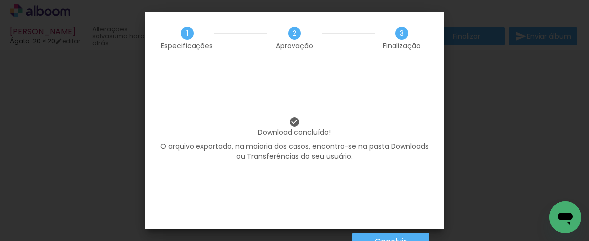
scroll to position [0, 997]
